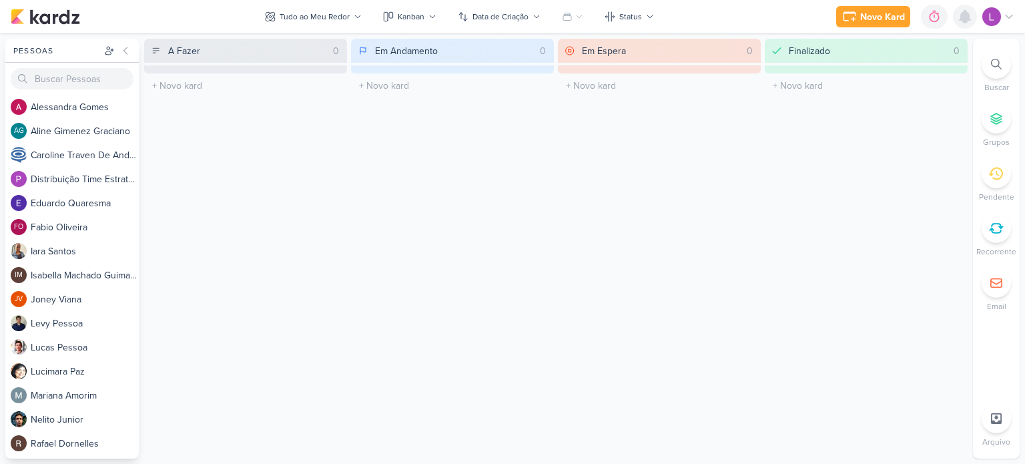
click at [971, 23] on icon at bounding box center [965, 17] width 16 height 16
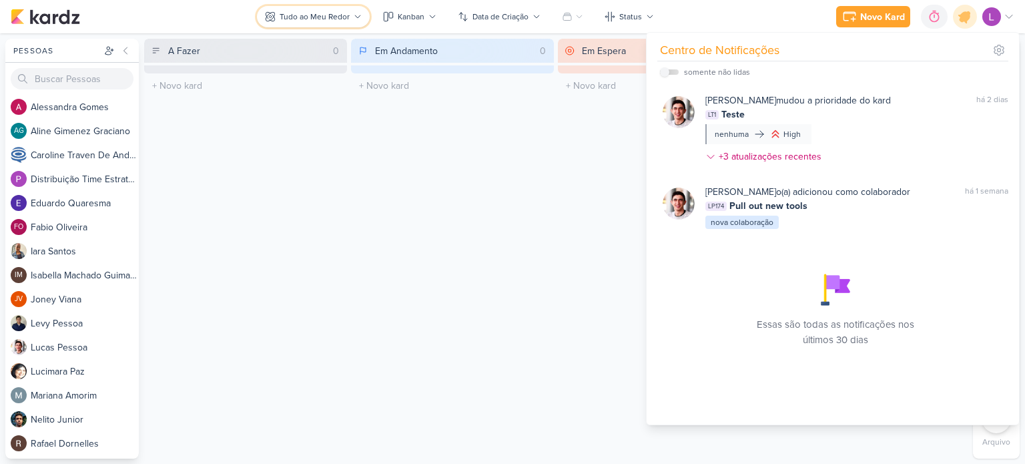
click at [359, 17] on icon at bounding box center [358, 17] width 8 height 8
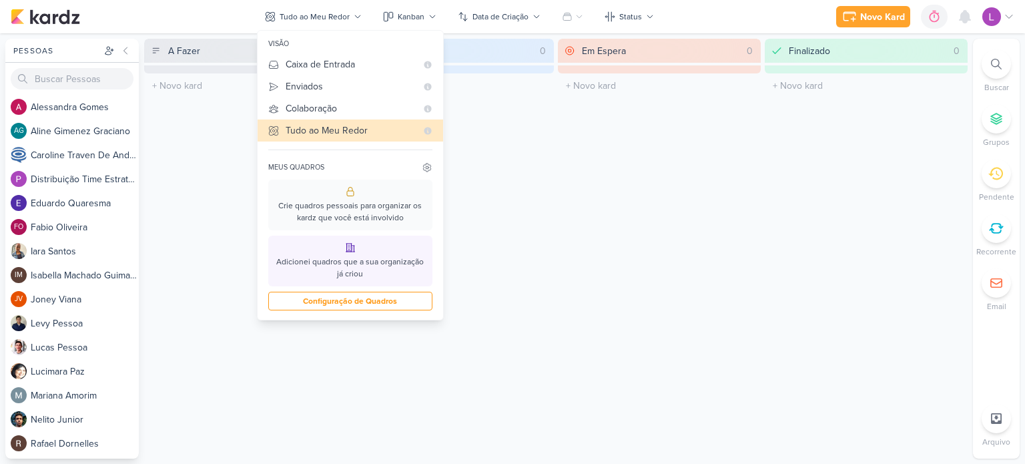
click at [1011, 15] on icon at bounding box center [1009, 16] width 11 height 11
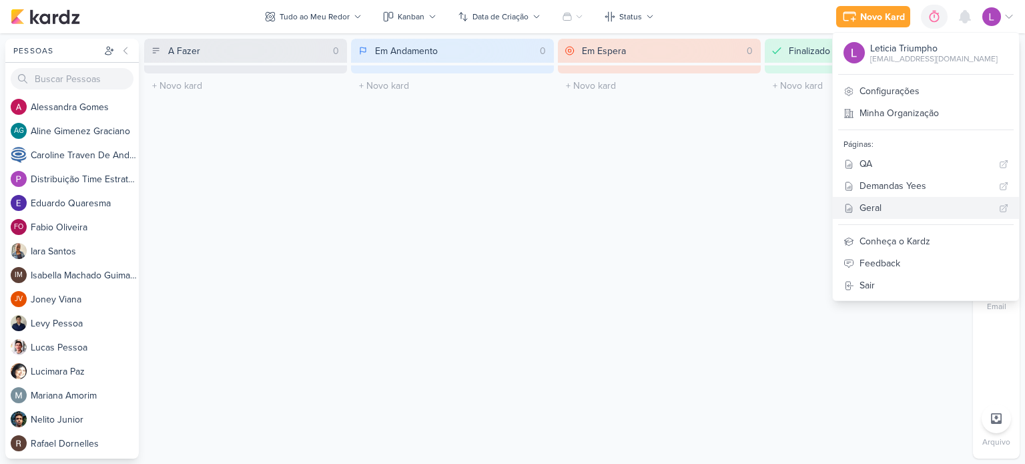
click at [921, 208] on div "Geral" at bounding box center [927, 208] width 134 height 14
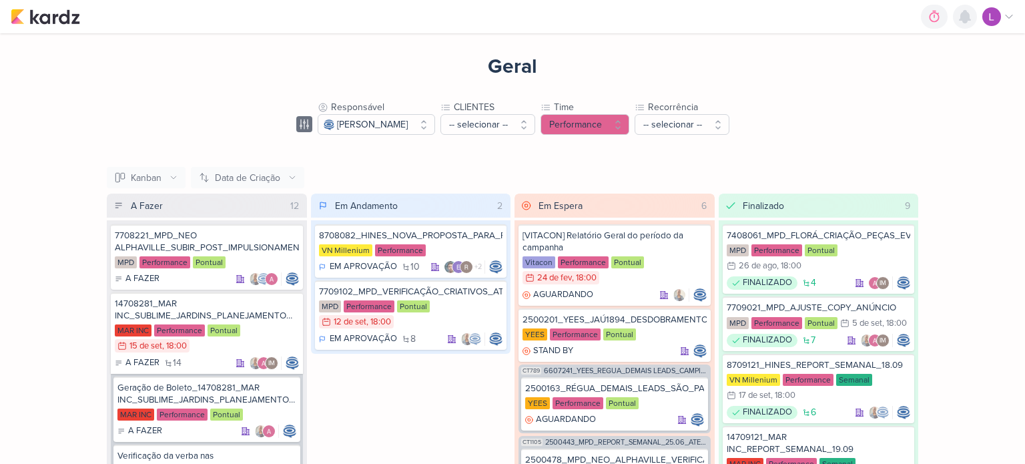
click at [967, 19] on icon at bounding box center [965, 17] width 11 height 12
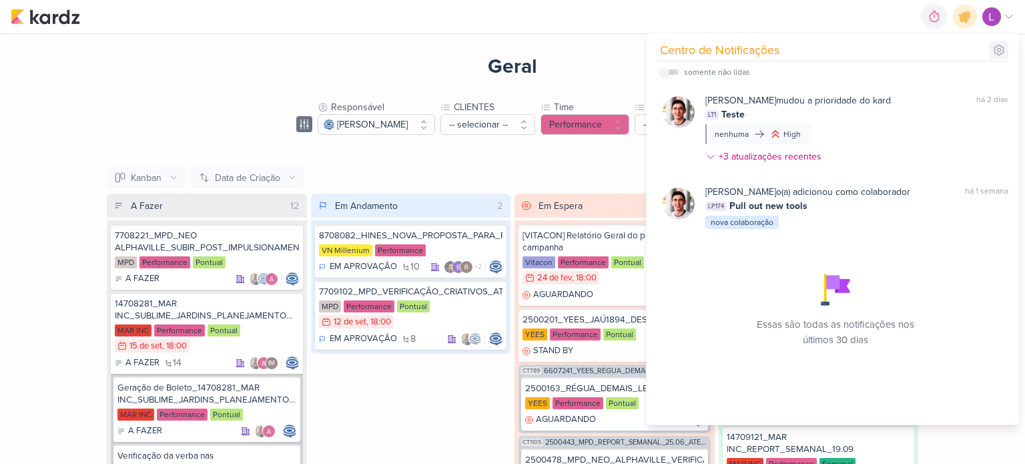
click at [1003, 51] on icon at bounding box center [999, 49] width 13 height 13
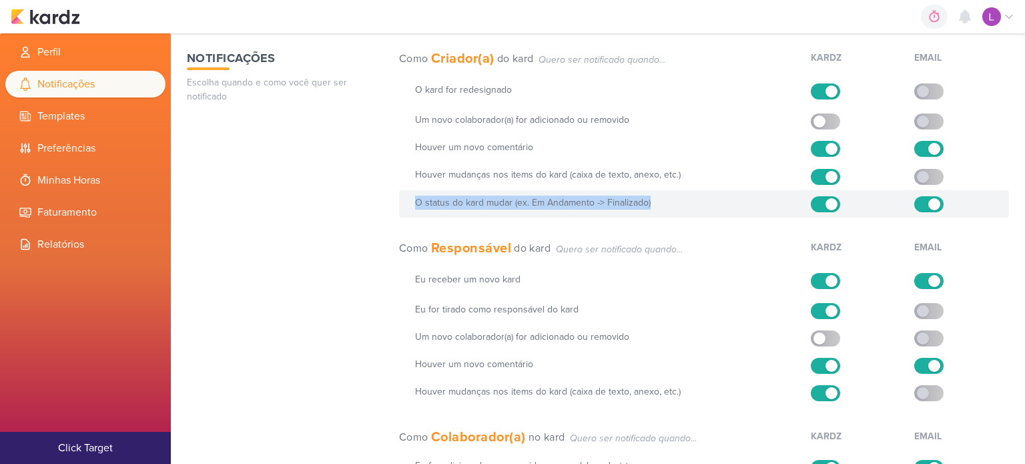
drag, startPoint x: 415, startPoint y: 201, endPoint x: 670, endPoint y: 212, distance: 255.3
click at [670, 212] on div "O status do kard mudar (ex. Em Andamento -> Finalizado)" at bounding box center [704, 203] width 610 height 27
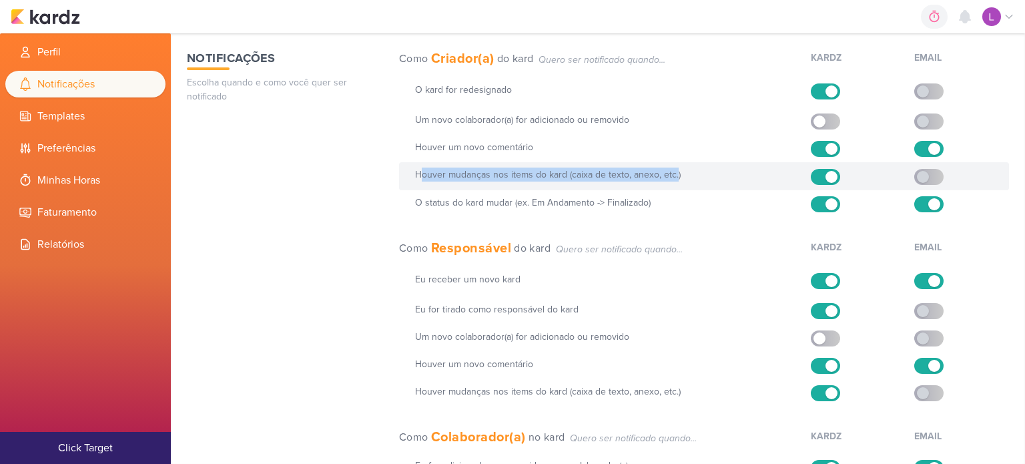
drag, startPoint x: 418, startPoint y: 174, endPoint x: 675, endPoint y: 185, distance: 257.3
click at [675, 185] on div "Houver mudanças nos items do kard (caixa de texto, anexo, etc.) Em breve" at bounding box center [704, 175] width 610 height 27
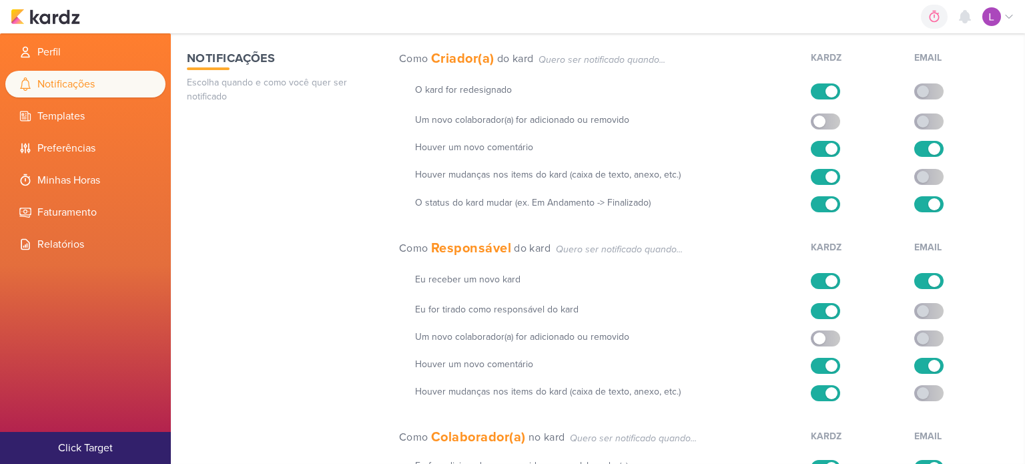
click at [385, 176] on div "Notificações Escolha quando e como você quer ser notificado Como Criador(a) do …" at bounding box center [598, 344] width 822 height 590
click at [971, 17] on icon at bounding box center [965, 17] width 16 height 16
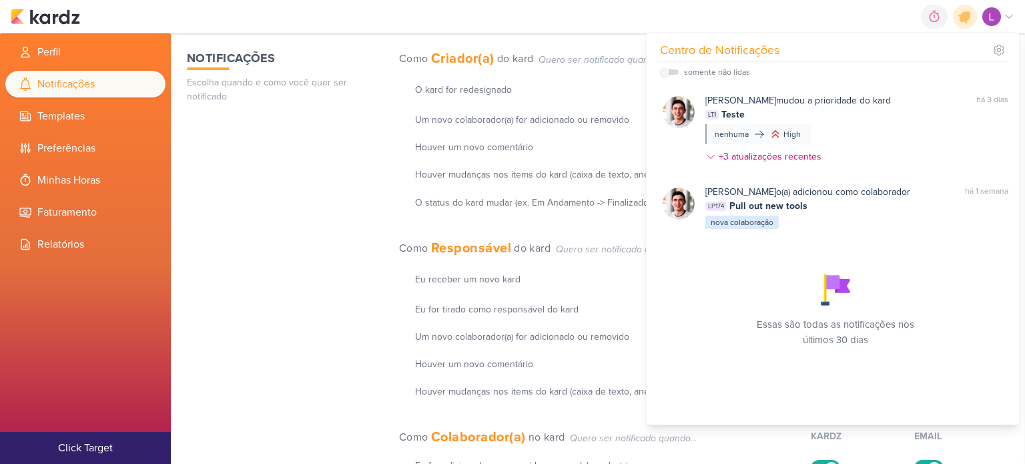
click at [1015, 19] on div "0h0m Sessão desligada... Hoje 0h0m Semana 0h0m Mês 0h0m Nenhuma Sessão" at bounding box center [512, 16] width 1025 height 33
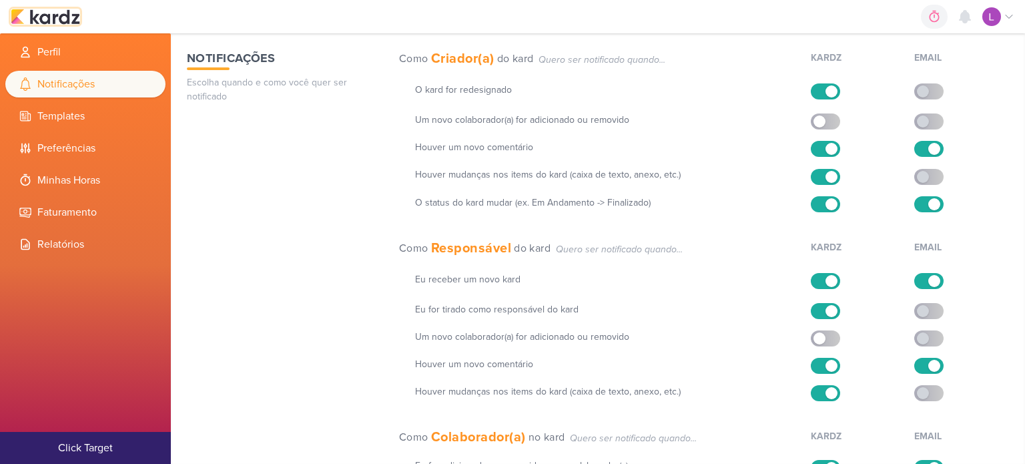
click at [31, 21] on img at bounding box center [45, 17] width 69 height 16
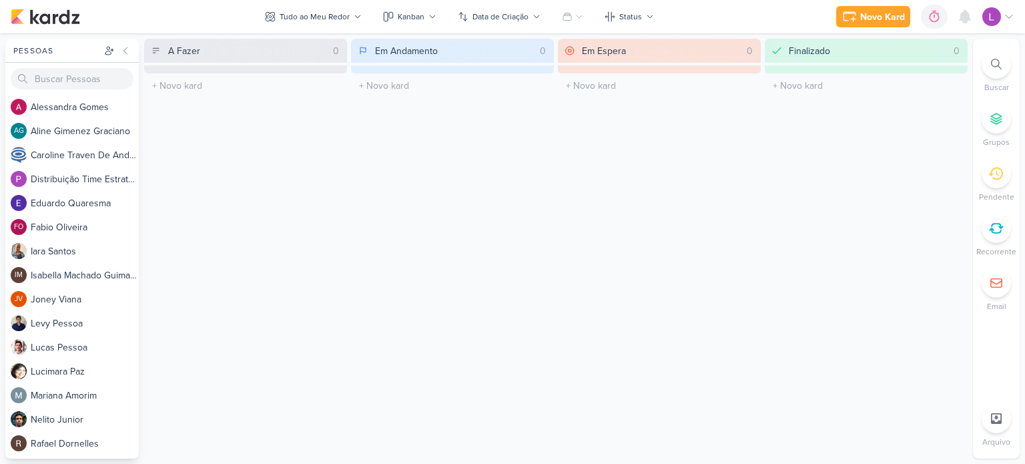
click at [1007, 18] on icon at bounding box center [1009, 16] width 11 height 11
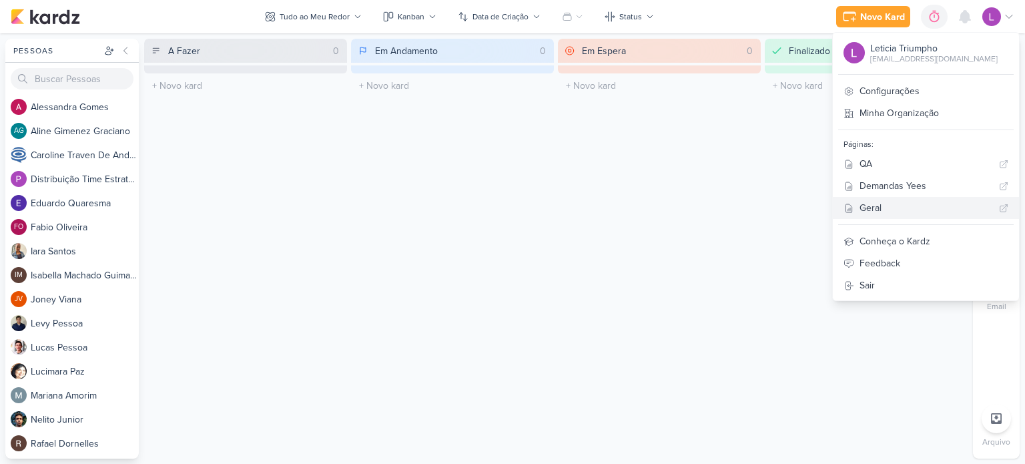
click at [911, 202] on div "Geral" at bounding box center [927, 208] width 134 height 14
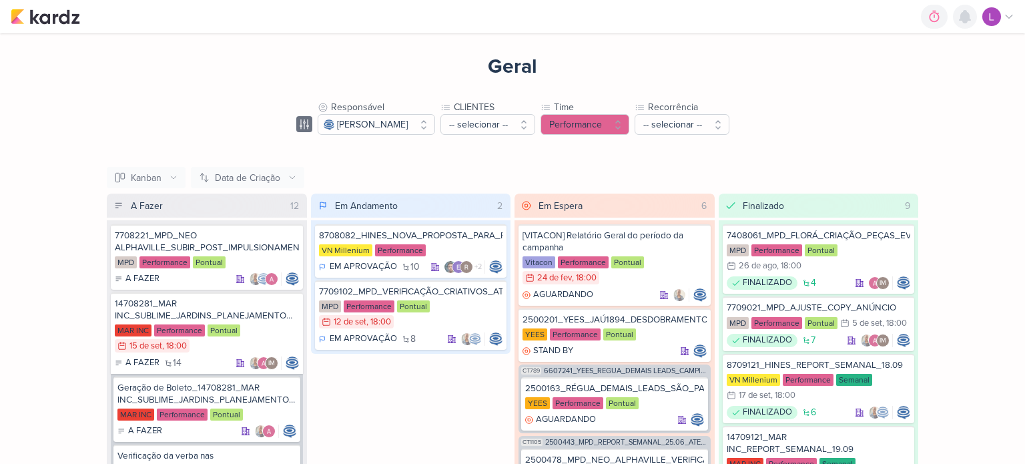
click at [967, 16] on icon at bounding box center [965, 17] width 11 height 12
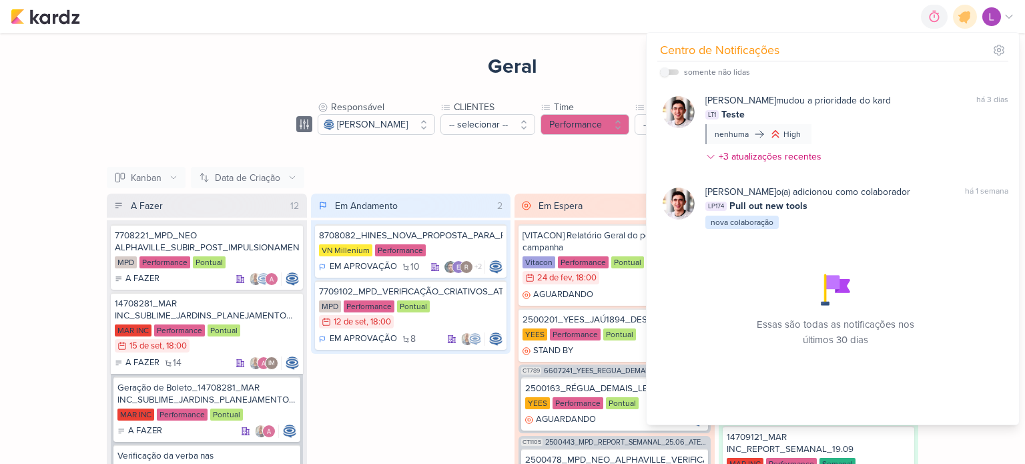
click at [607, 77] on div "Geral Responsável [PERSON_NAME] -- Limpar Seleção -- [PERSON_NAME] [EMAIL_ADDRE…" at bounding box center [512, 325] width 854 height 585
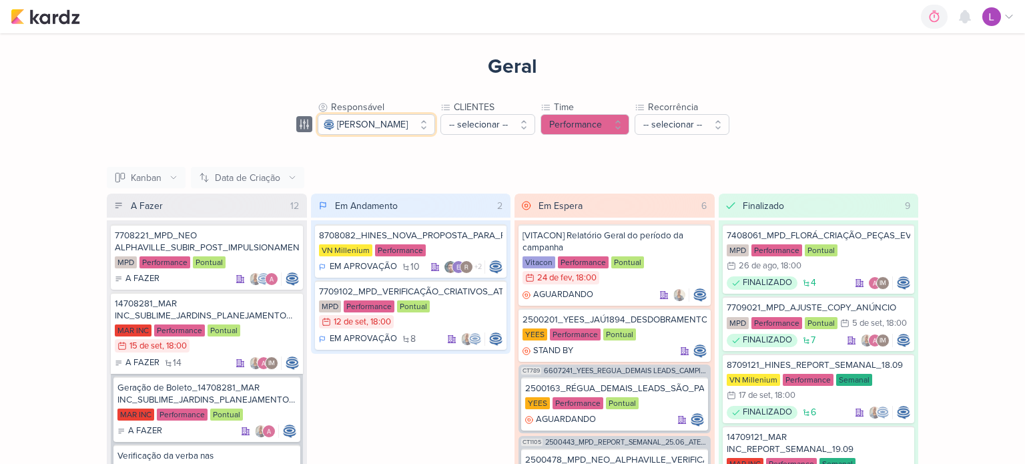
click at [435, 125] on button "[PERSON_NAME]" at bounding box center [376, 124] width 117 height 21
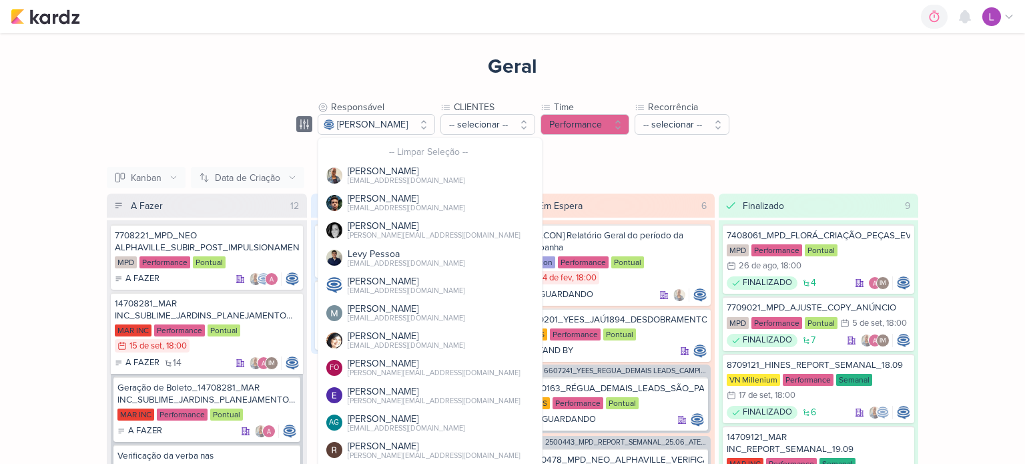
click at [463, 77] on div "Geral Responsável [PERSON_NAME] -- Limpar Seleção -- [PERSON_NAME] [EMAIL_ADDRE…" at bounding box center [512, 325] width 854 height 585
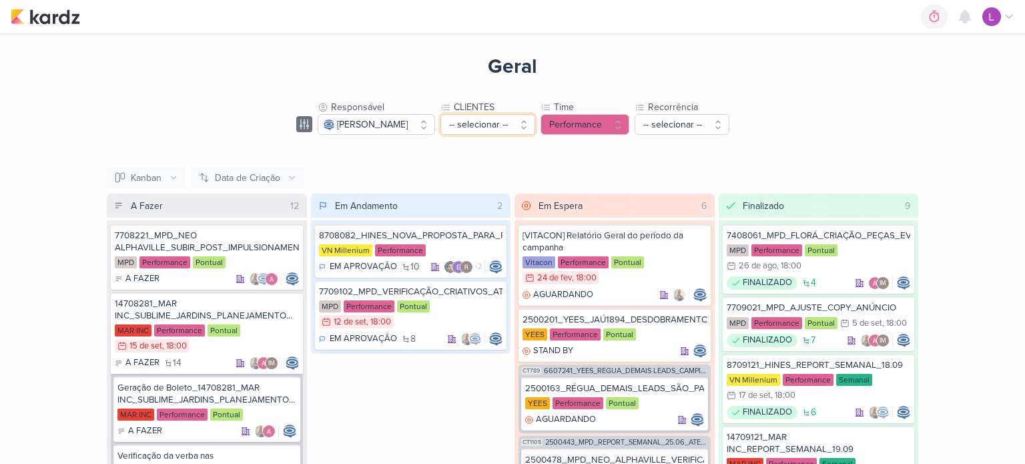
click at [535, 121] on button "-- selecionar --" at bounding box center [488, 124] width 95 height 21
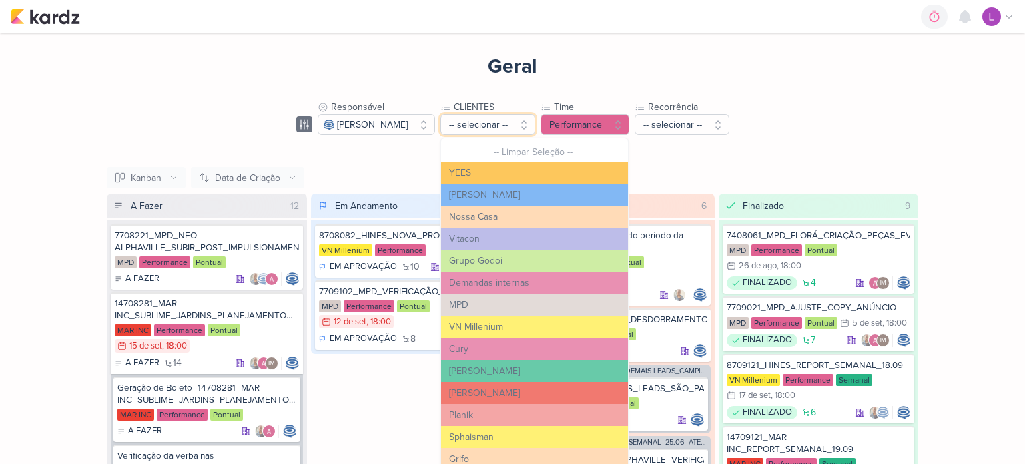
click at [535, 121] on button "-- selecionar --" at bounding box center [488, 124] width 95 height 21
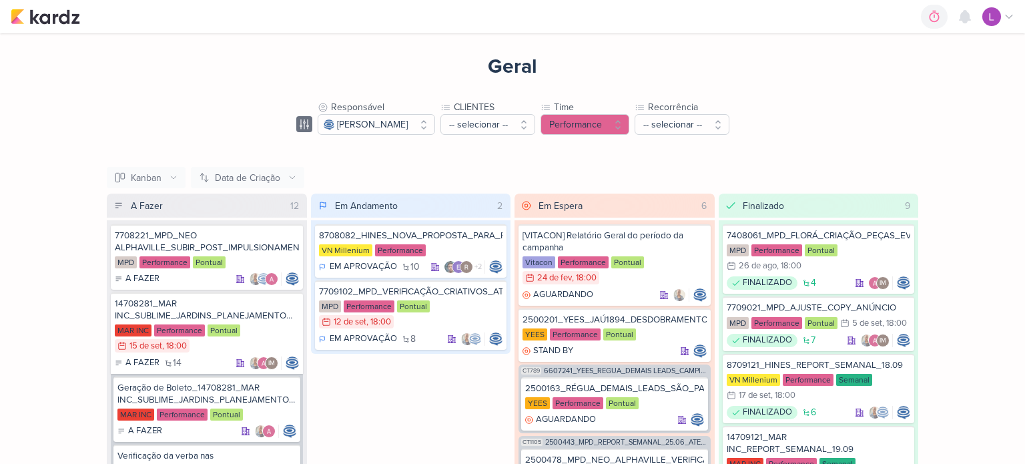
click at [406, 211] on div "Em Andamento 2" at bounding box center [420, 206] width 176 height 24
drag, startPoint x: 1019, startPoint y: 145, endPoint x: 1020, endPoint y: 171, distance: 26.0
click at [1020, 171] on div "Geral Responsável [PERSON_NAME] -- Limpar Seleção -- [PERSON_NAME] [EMAIL_ADDRE…" at bounding box center [512, 248] width 1025 height 431
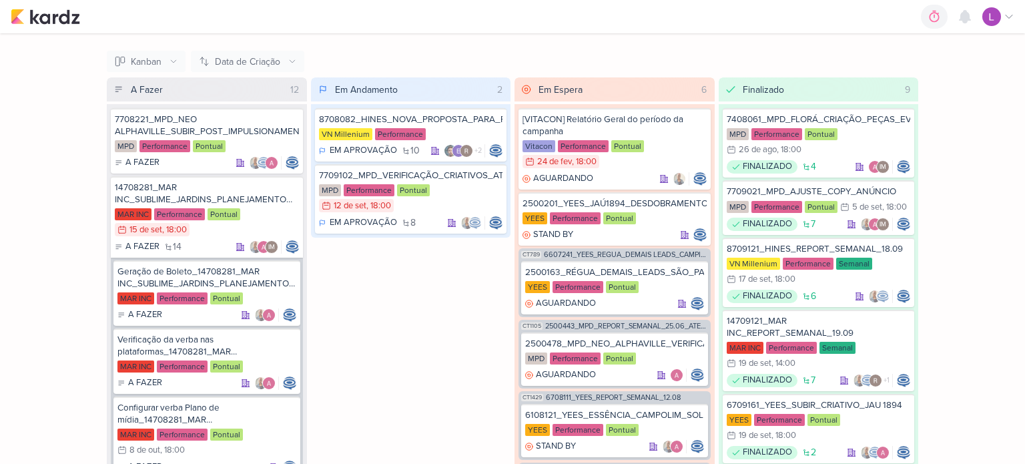
scroll to position [155, 0]
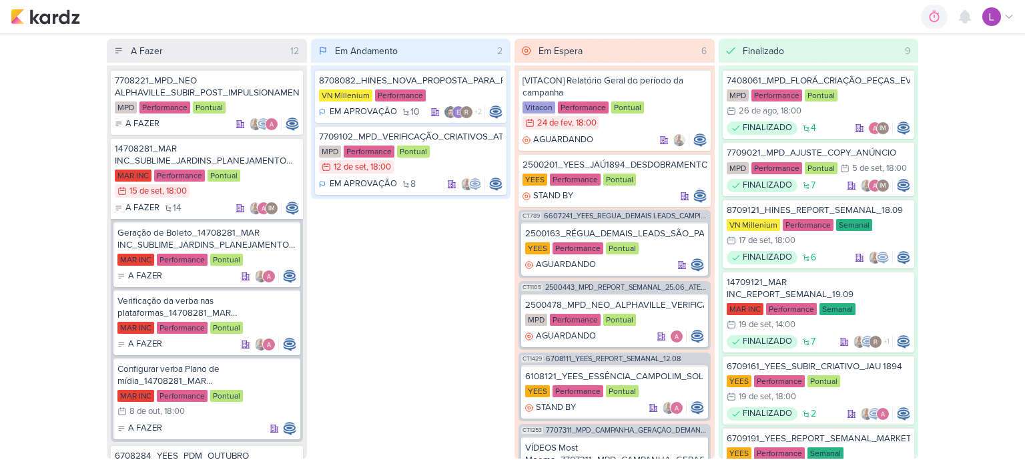
click at [1017, 314] on div "Geral Responsável [PERSON_NAME] -- Limpar Seleção -- [PERSON_NAME] [EMAIL_ADDRE…" at bounding box center [512, 248] width 1025 height 431
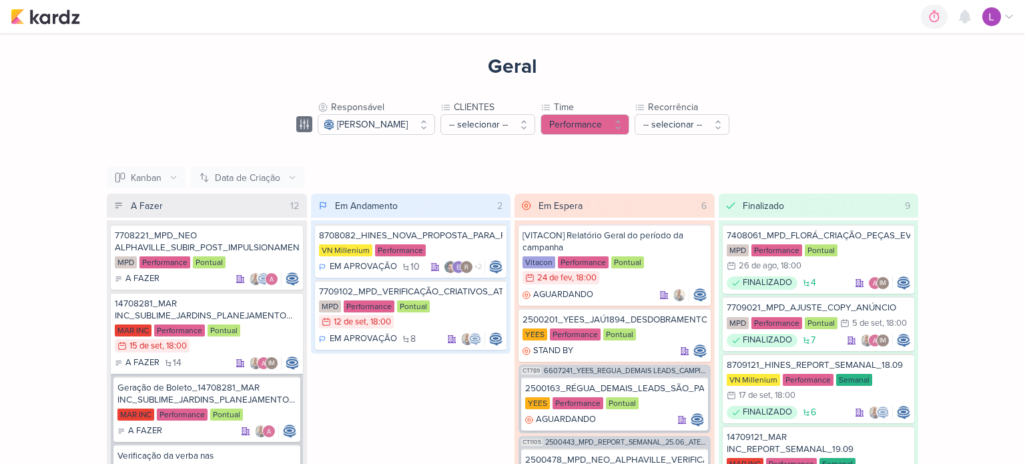
scroll to position [17, 0]
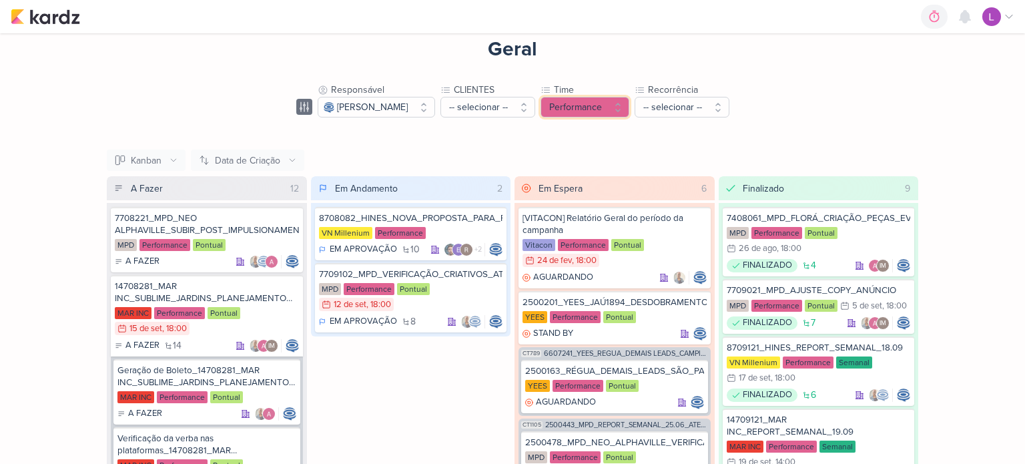
click at [630, 103] on button "Performance" at bounding box center [585, 107] width 89 height 21
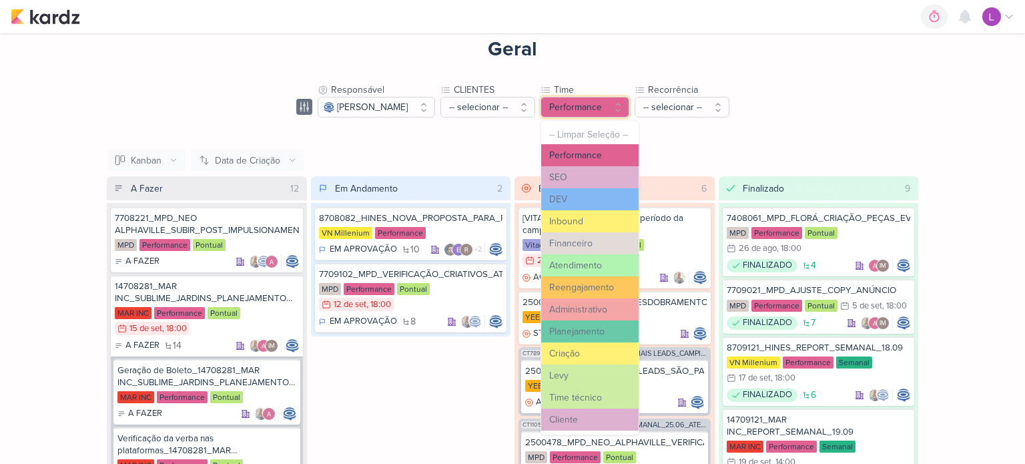
scroll to position [79, 0]
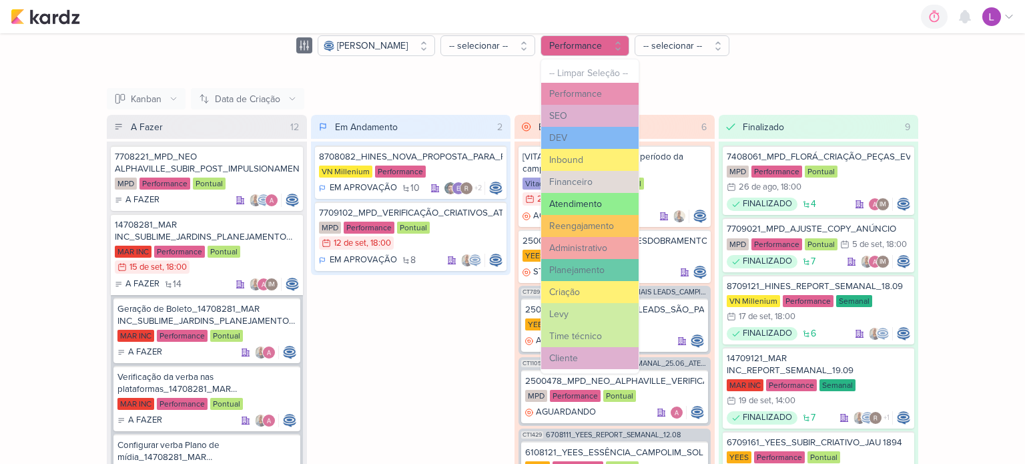
click at [612, 200] on button "Atendimento" at bounding box center [589, 204] width 97 height 22
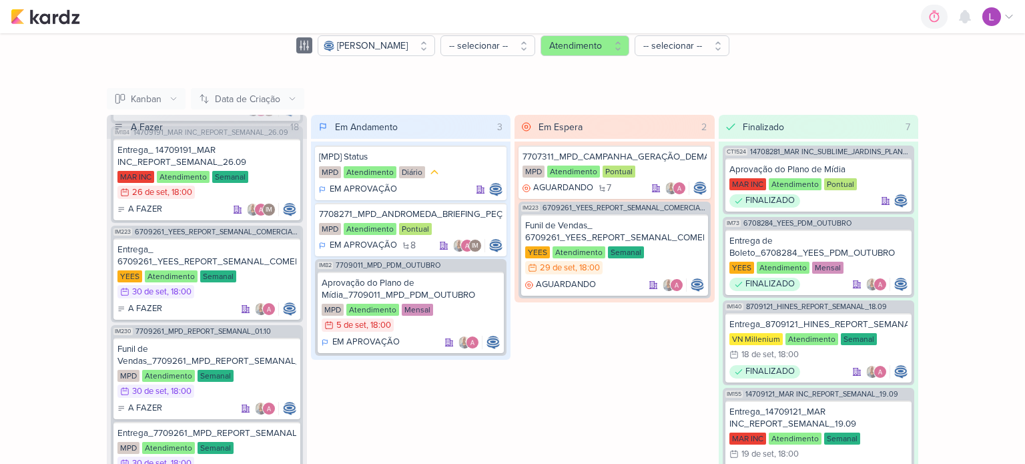
scroll to position [879, 0]
drag, startPoint x: 513, startPoint y: 392, endPoint x: 449, endPoint y: 77, distance: 321.5
click at [449, 77] on div "Geral Responsável [PERSON_NAME] -- Limpar Seleção -- [PERSON_NAME] [EMAIL_ADDRE…" at bounding box center [512, 247] width 854 height 585
click at [630, 45] on button "Atendimento" at bounding box center [585, 45] width 89 height 21
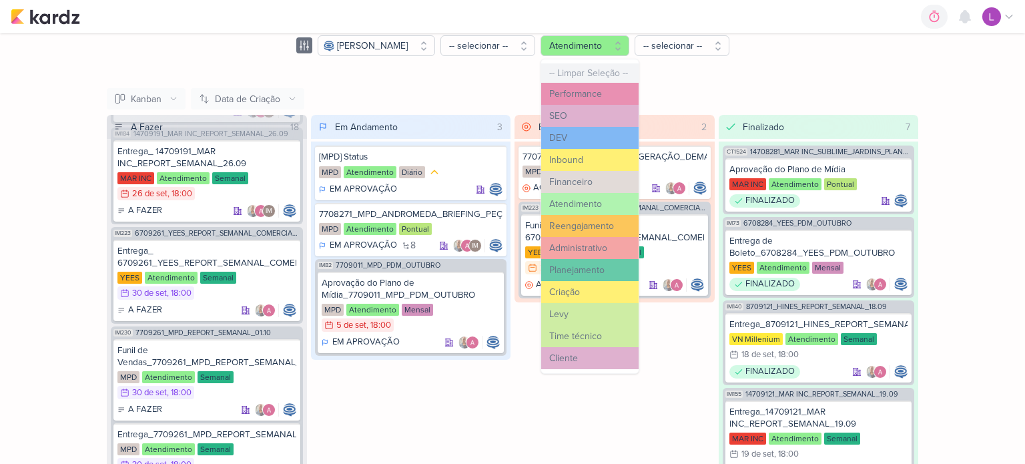
click at [615, 70] on button "-- Limpar Seleção --" at bounding box center [589, 72] width 97 height 19
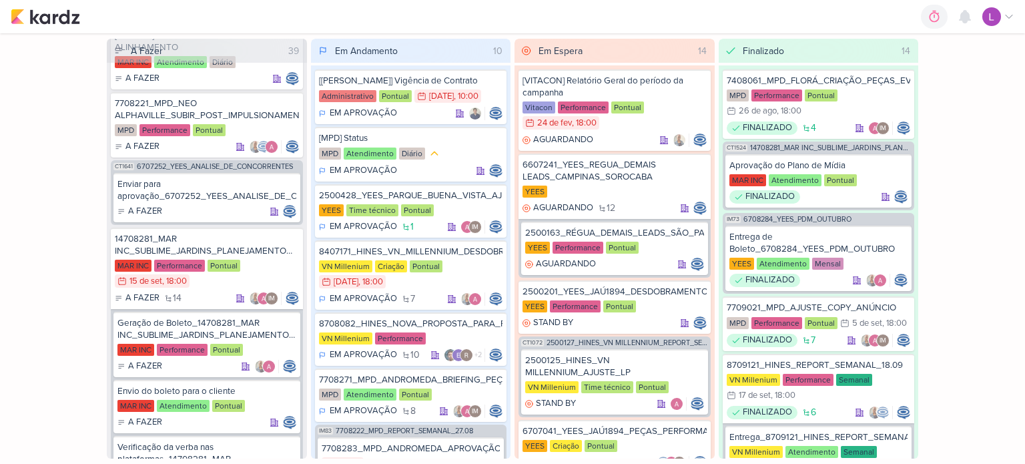
scroll to position [0, 0]
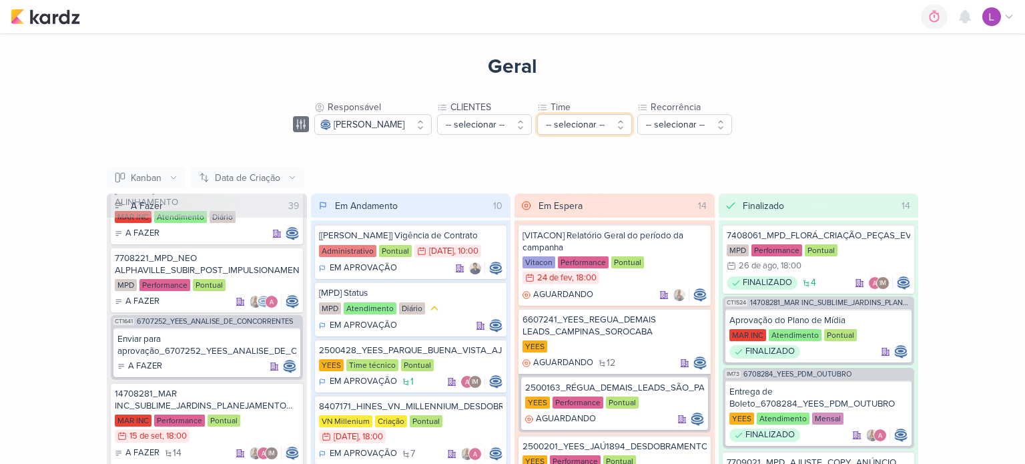
click at [606, 125] on button "-- selecionar --" at bounding box center [584, 124] width 95 height 21
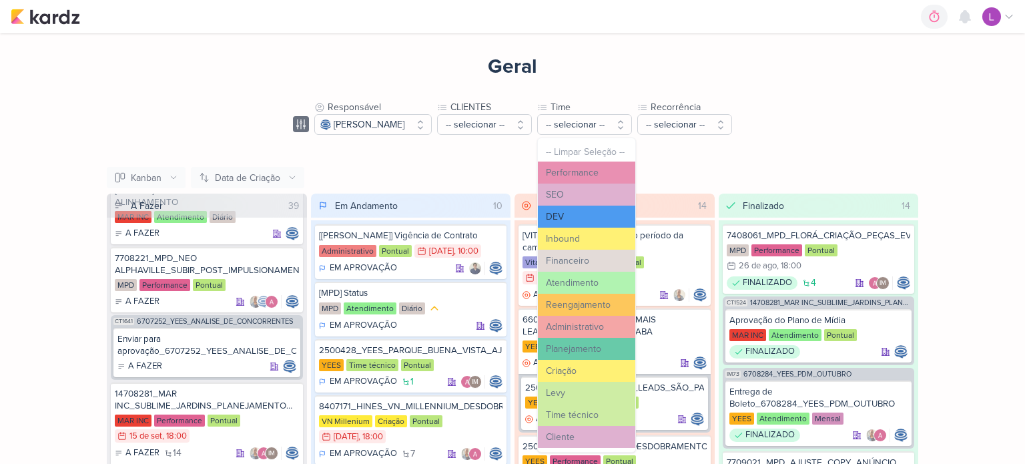
click at [589, 213] on button "DEV" at bounding box center [586, 217] width 97 height 22
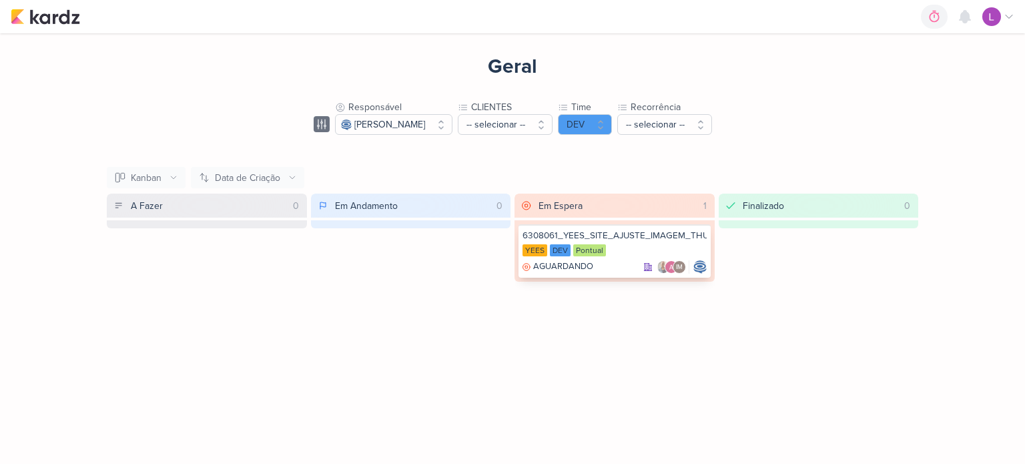
click at [593, 234] on div "6308061_YEES_SITE_AJUSTE_IMAGEM_THUMB" at bounding box center [615, 236] width 184 height 12
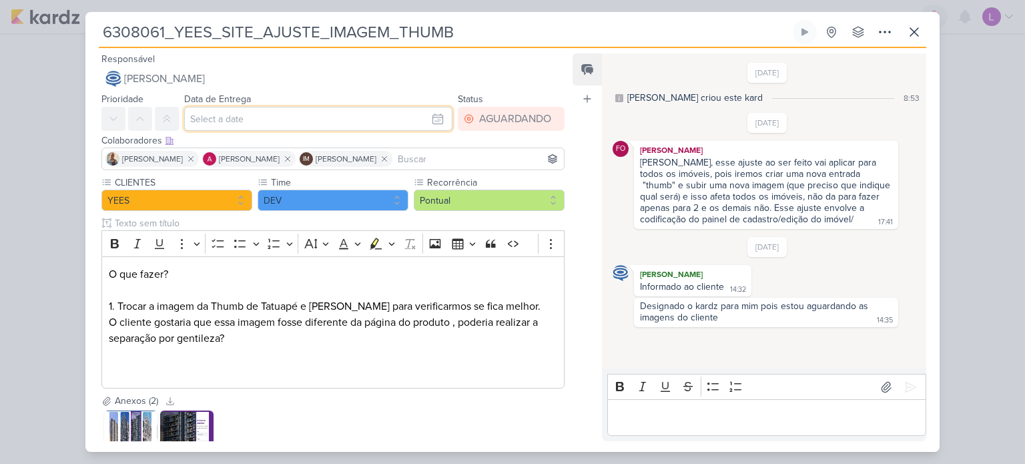
click at [435, 122] on input "text" at bounding box center [318, 119] width 268 height 24
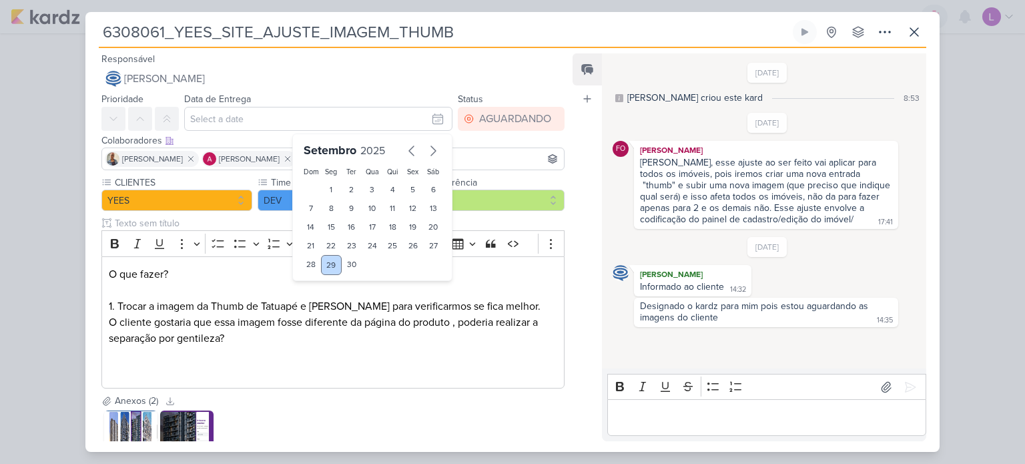
click at [322, 262] on div "29" at bounding box center [331, 265] width 21 height 20
type input "[DATE] 23:59"
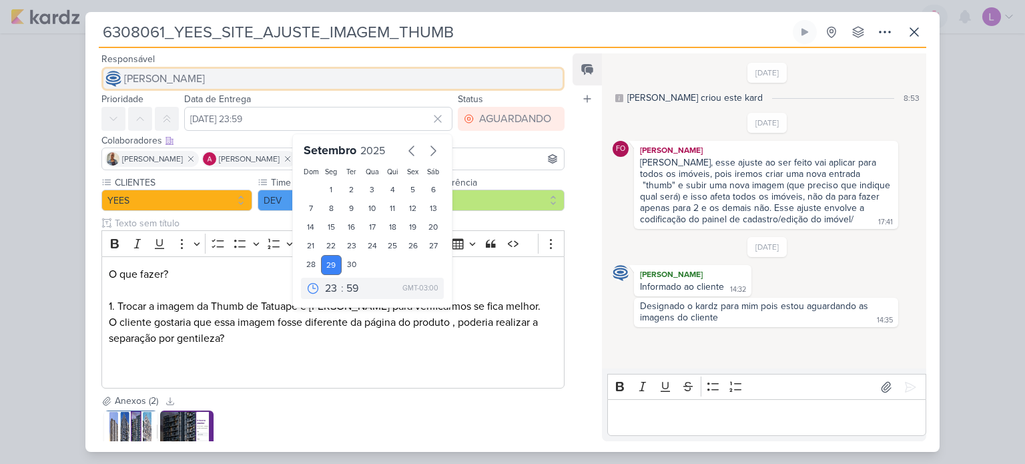
click at [534, 67] on button "[PERSON_NAME]" at bounding box center [332, 79] width 463 height 24
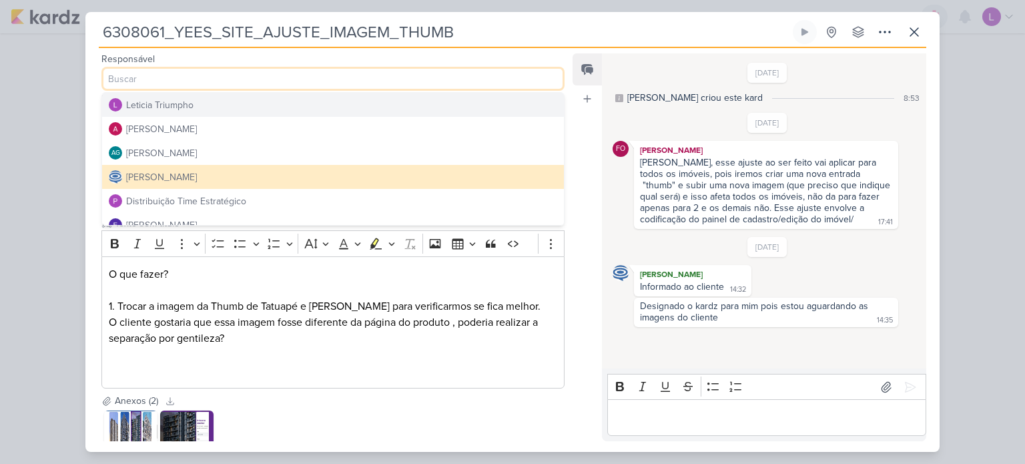
click at [534, 67] on input at bounding box center [332, 79] width 463 height 24
click at [585, 23] on input "6308061_YEES_SITE_AJUSTE_IMAGEM_THUMB" at bounding box center [445, 32] width 692 height 24
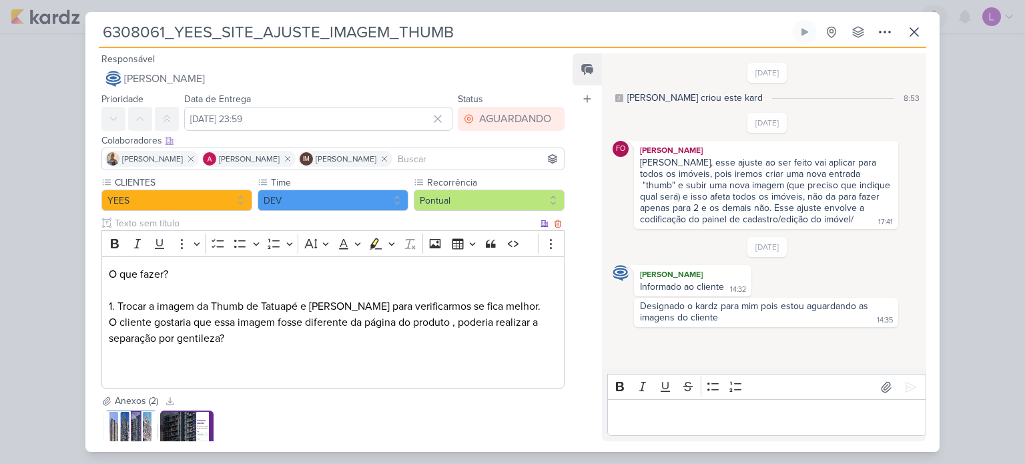
scroll to position [99, 0]
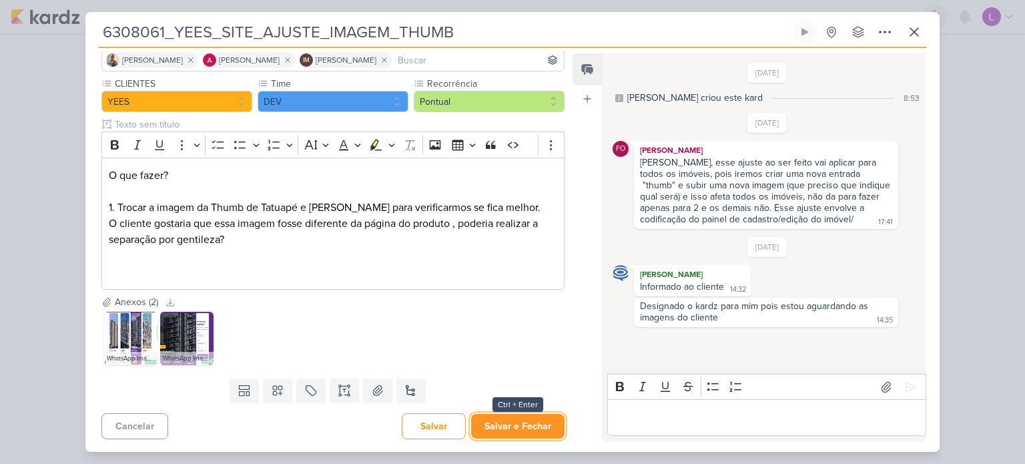
click at [518, 419] on button "Salvar e Fechar" at bounding box center [517, 426] width 93 height 25
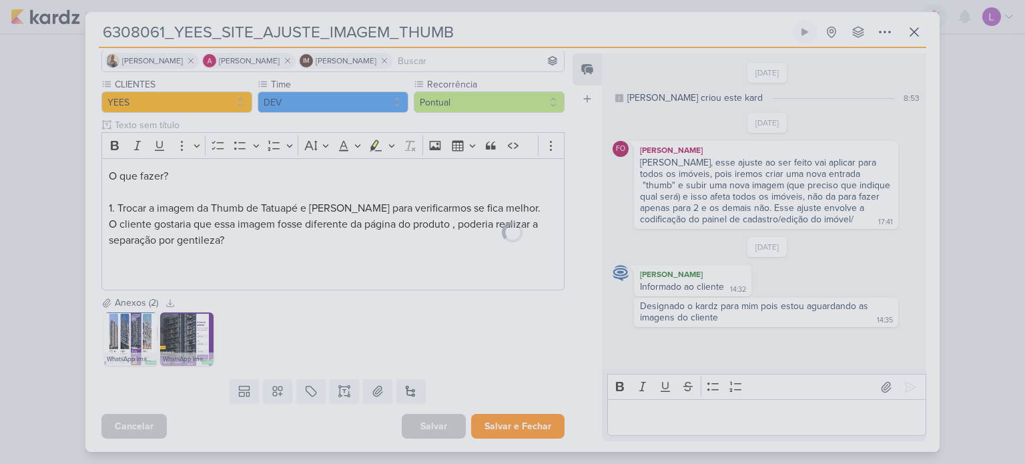
scroll to position [0, 0]
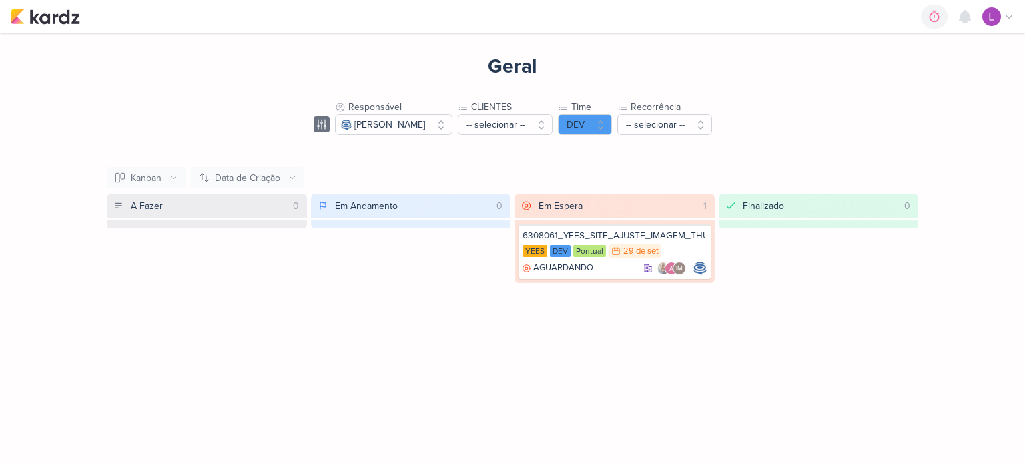
click at [610, 207] on div "Em Espera 1" at bounding box center [624, 206] width 176 height 24
click at [670, 238] on div "6308061_YEES_SITE_AJUSTE_IMAGEM_THUMB" at bounding box center [615, 236] width 184 height 12
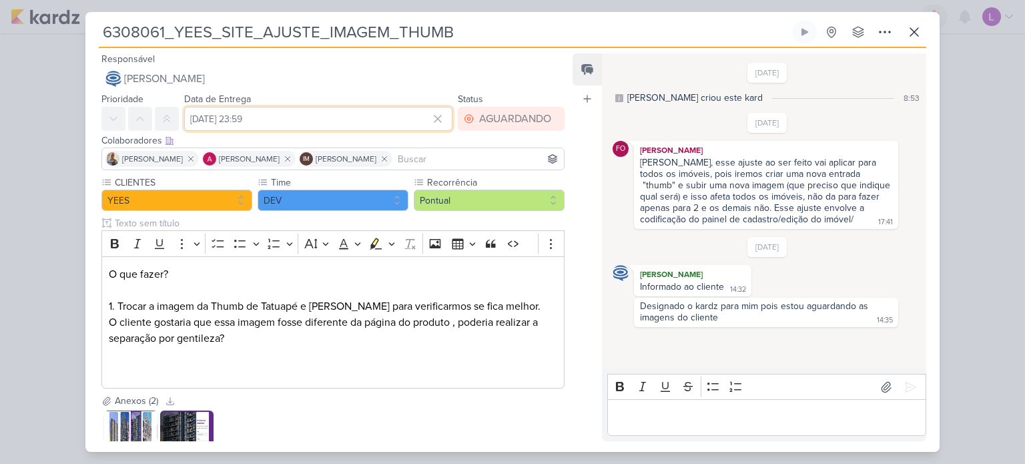
click at [381, 122] on input "[DATE] 23:59" at bounding box center [318, 119] width 268 height 24
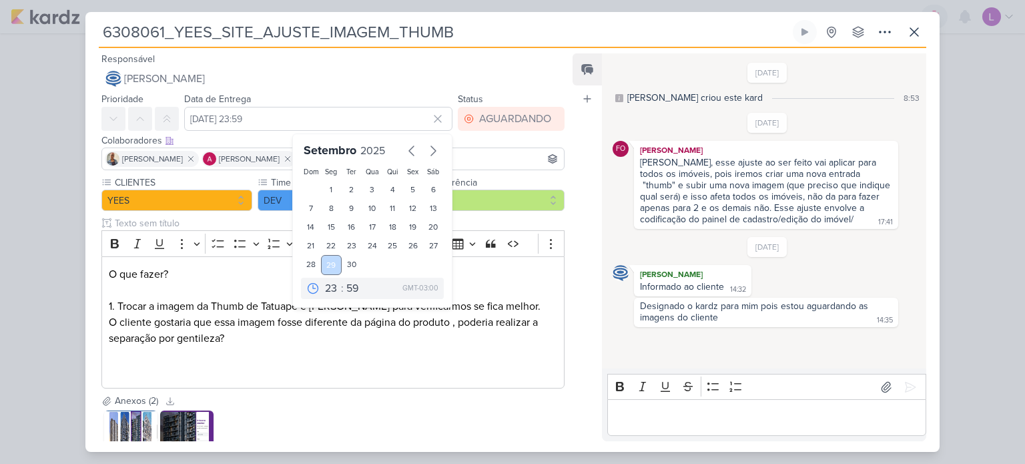
click at [326, 264] on div "29" at bounding box center [331, 265] width 21 height 20
click at [431, 119] on icon at bounding box center [437, 118] width 13 height 13
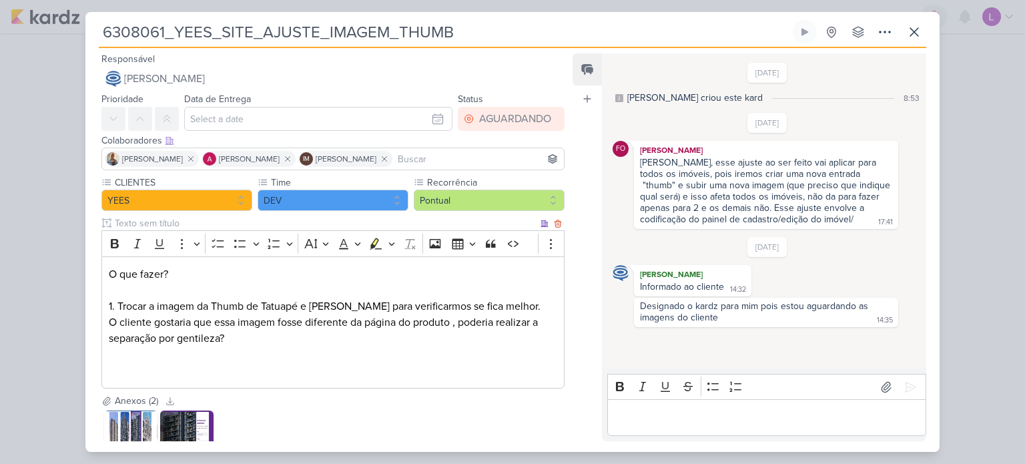
scroll to position [99, 0]
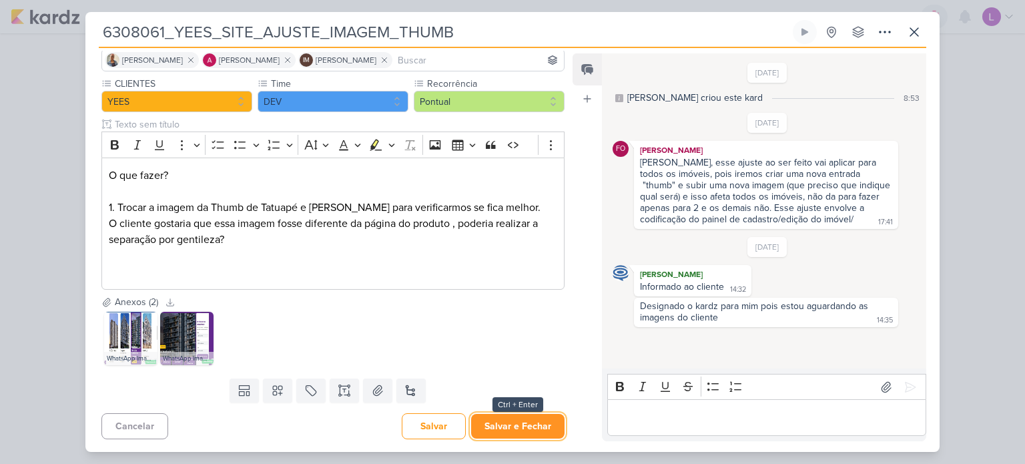
click at [519, 419] on button "Salvar e Fechar" at bounding box center [517, 426] width 93 height 25
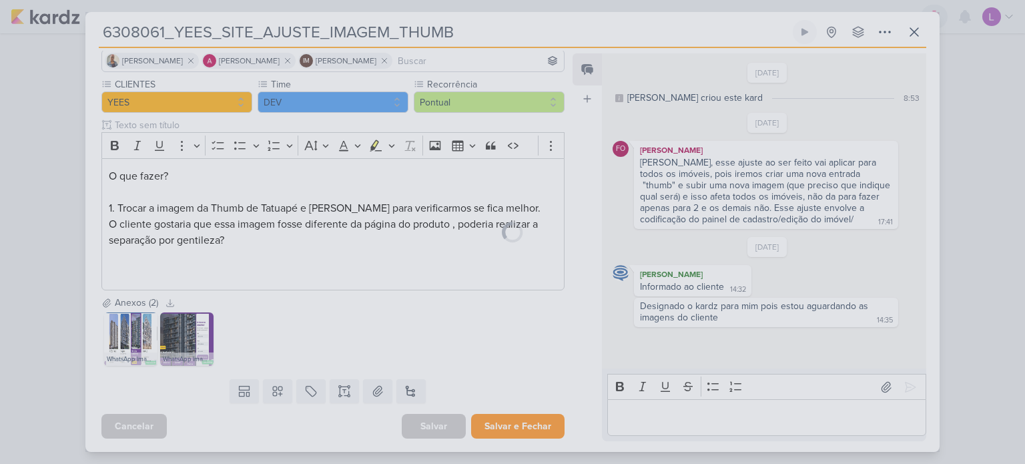
scroll to position [0, 0]
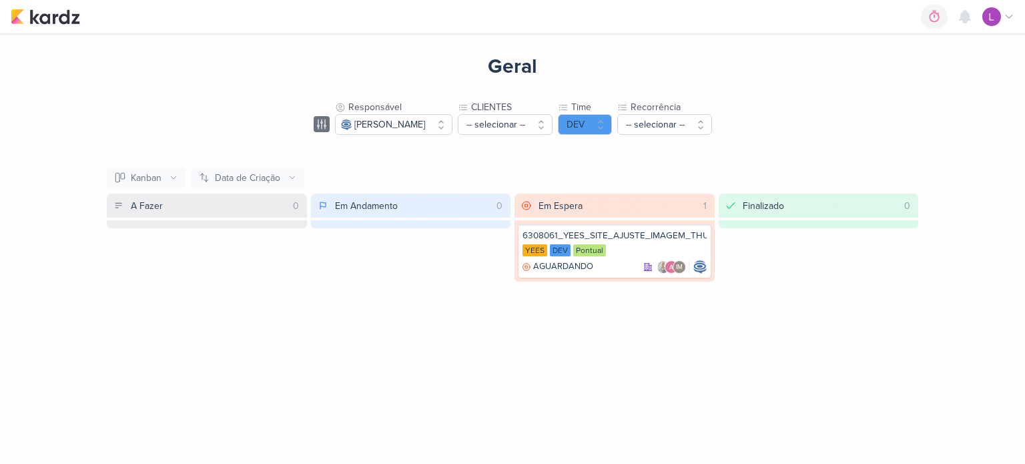
click at [587, 206] on div "Em Espera 1" at bounding box center [624, 206] width 176 height 24
